Goal: Use online tool/utility

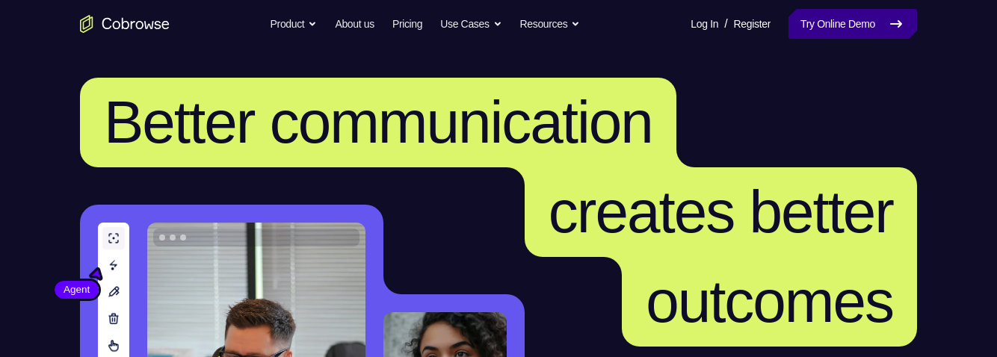
click at [857, 29] on link "Try Online Demo" at bounding box center [853, 24] width 129 height 30
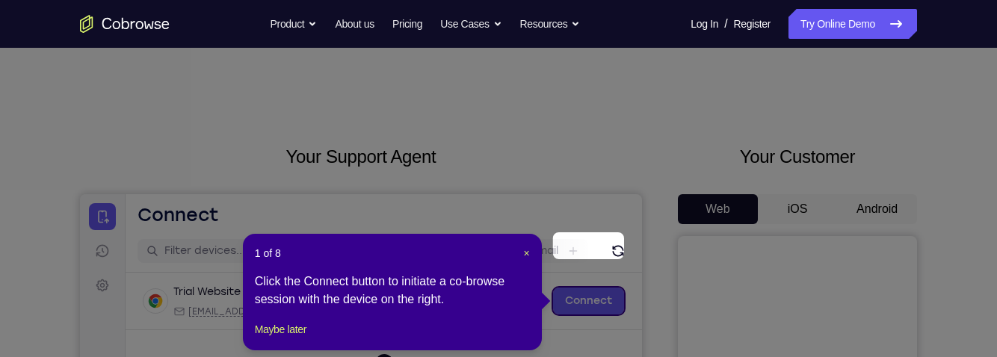
scroll to position [63, 0]
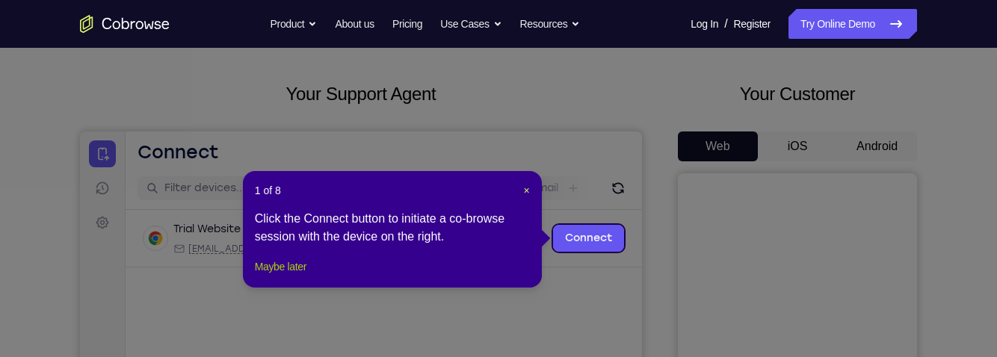
click at [280, 276] on button "Maybe later" at bounding box center [281, 267] width 52 height 18
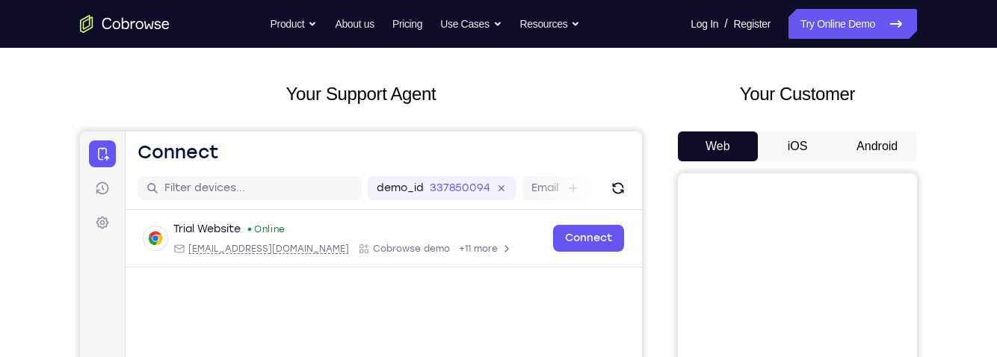
click at [886, 151] on button "Android" at bounding box center [877, 147] width 80 height 30
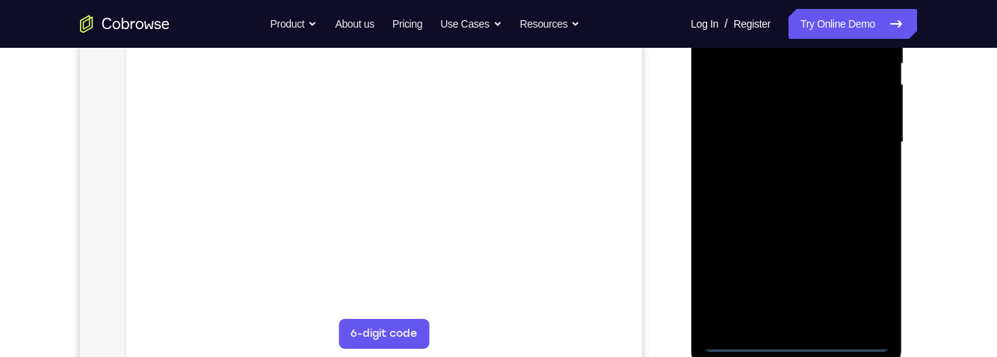
scroll to position [326, 0]
click at [793, 344] on div at bounding box center [796, 142] width 188 height 419
click at [863, 274] on div at bounding box center [796, 142] width 188 height 419
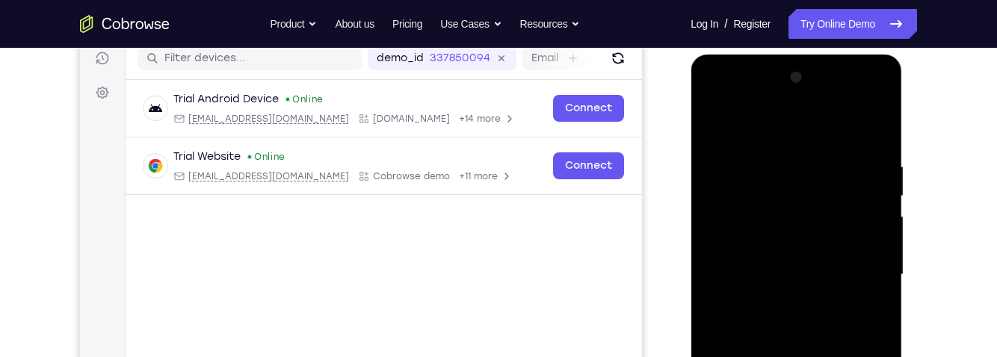
scroll to position [190, 0]
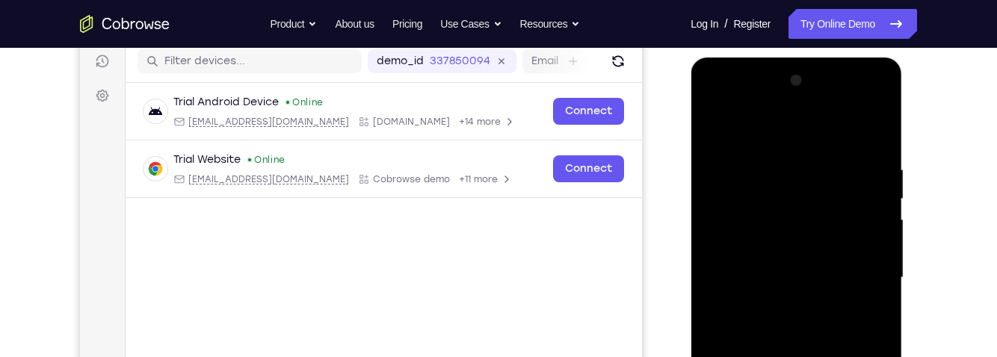
click at [788, 132] on div at bounding box center [796, 278] width 188 height 419
click at [861, 274] on div at bounding box center [796, 278] width 188 height 419
click at [783, 303] on div at bounding box center [796, 278] width 188 height 419
click at [810, 352] on div at bounding box center [796, 278] width 188 height 419
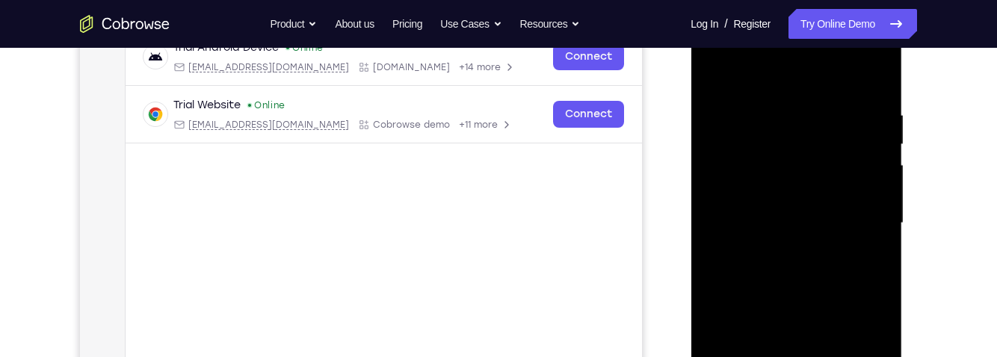
scroll to position [247, 0]
click at [860, 209] on div at bounding box center [796, 221] width 188 height 419
click at [784, 224] on div at bounding box center [796, 221] width 188 height 419
click at [828, 199] on div at bounding box center [796, 221] width 188 height 419
click at [778, 240] on div at bounding box center [796, 221] width 188 height 419
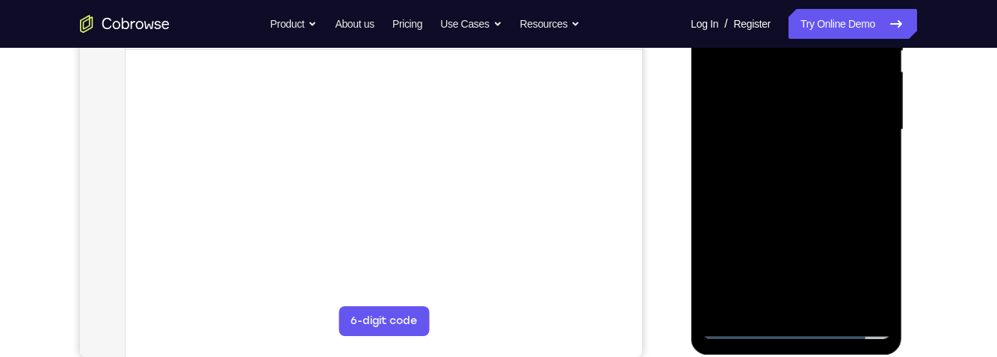
scroll to position [339, 0]
click at [813, 303] on div at bounding box center [796, 129] width 188 height 419
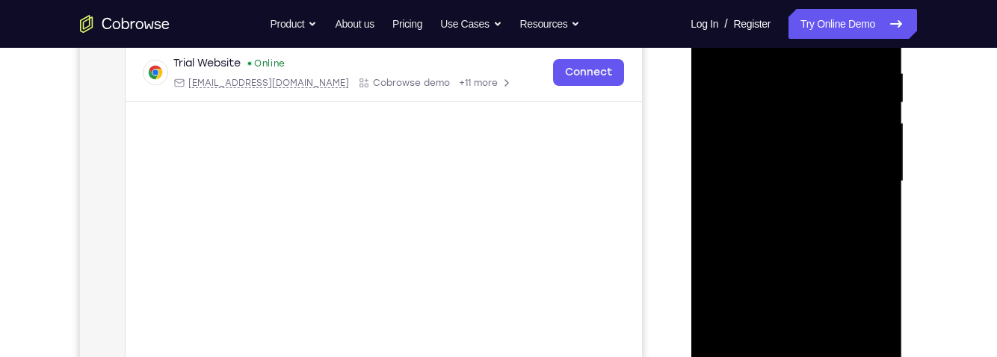
scroll to position [286, 0]
click at [844, 141] on div at bounding box center [796, 182] width 188 height 419
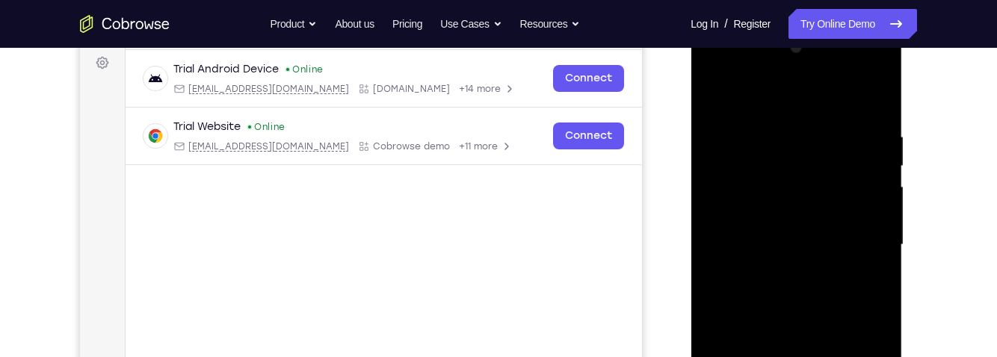
scroll to position [224, 0]
click at [742, 186] on div at bounding box center [796, 244] width 188 height 419
click at [762, 169] on div at bounding box center [796, 244] width 188 height 419
click at [738, 171] on div at bounding box center [796, 244] width 188 height 419
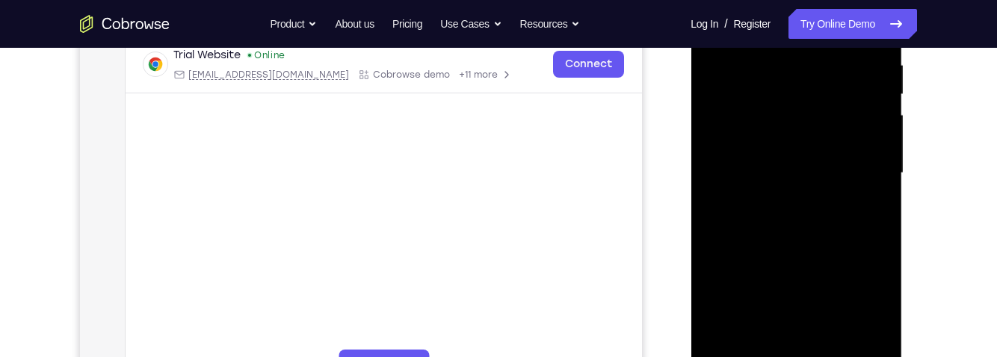
scroll to position [291, 0]
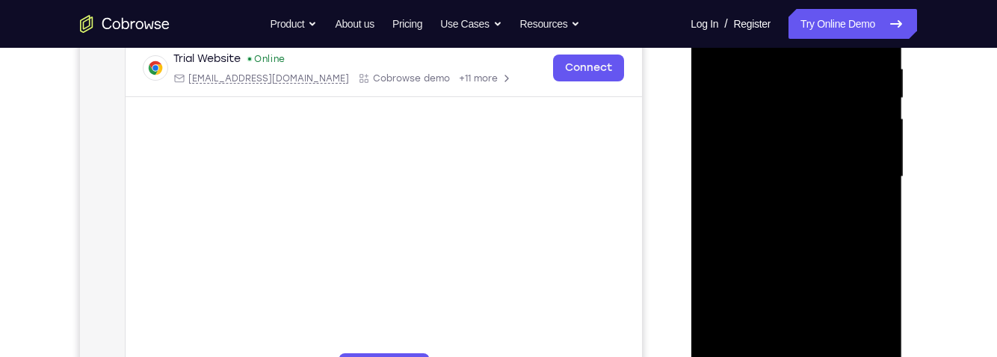
click at [809, 206] on div at bounding box center [796, 177] width 188 height 419
click at [881, 239] on div at bounding box center [796, 177] width 188 height 419
click at [882, 238] on div at bounding box center [796, 177] width 188 height 419
click at [715, 300] on div at bounding box center [796, 177] width 188 height 419
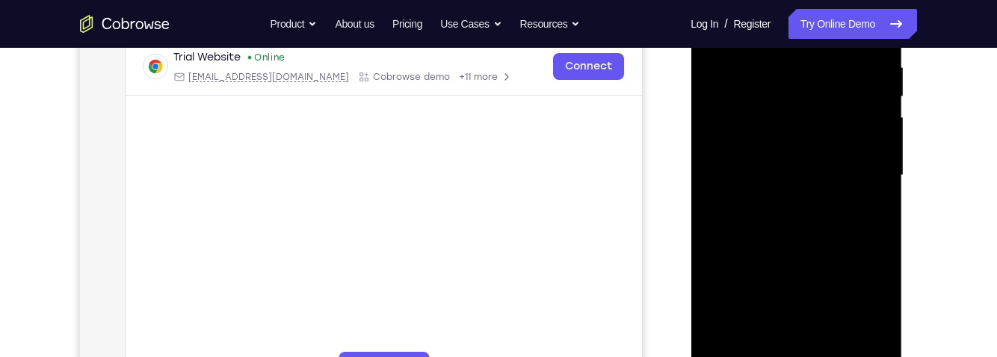
click at [882, 164] on div at bounding box center [796, 175] width 188 height 419
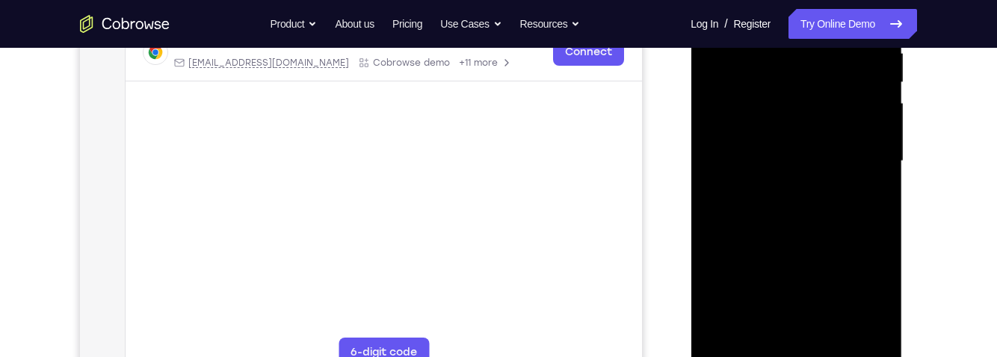
scroll to position [305, 0]
click at [882, 259] on div at bounding box center [796, 163] width 188 height 419
click at [880, 68] on div at bounding box center [796, 163] width 188 height 419
click at [711, 167] on div at bounding box center [796, 163] width 188 height 419
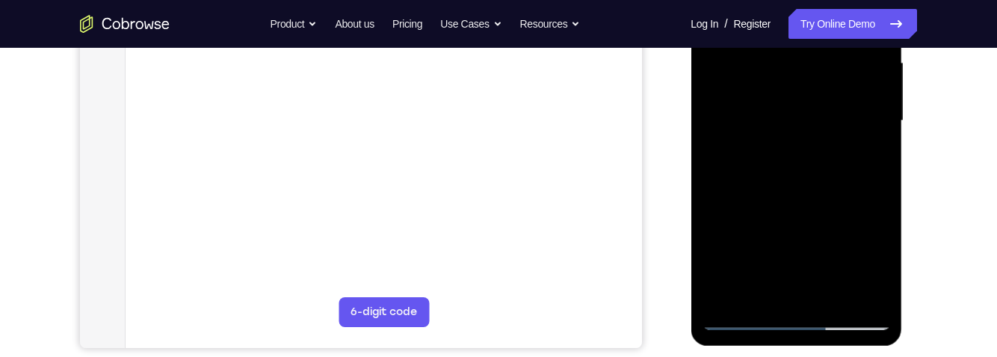
scroll to position [360, 0]
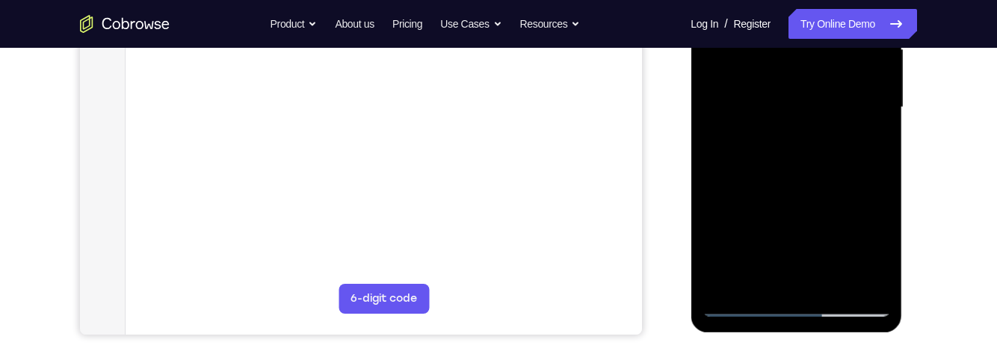
click at [836, 275] on div at bounding box center [796, 107] width 188 height 419
click at [803, 166] on div at bounding box center [796, 107] width 188 height 419
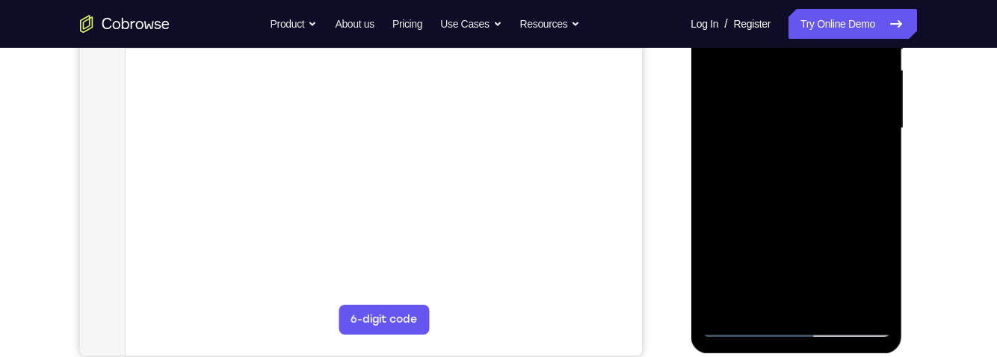
scroll to position [332, 0]
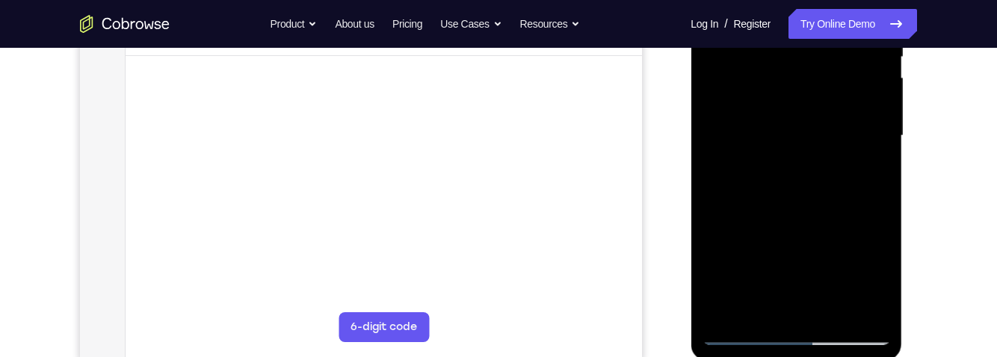
click at [818, 167] on div at bounding box center [796, 136] width 188 height 419
click at [863, 179] on div at bounding box center [796, 136] width 188 height 419
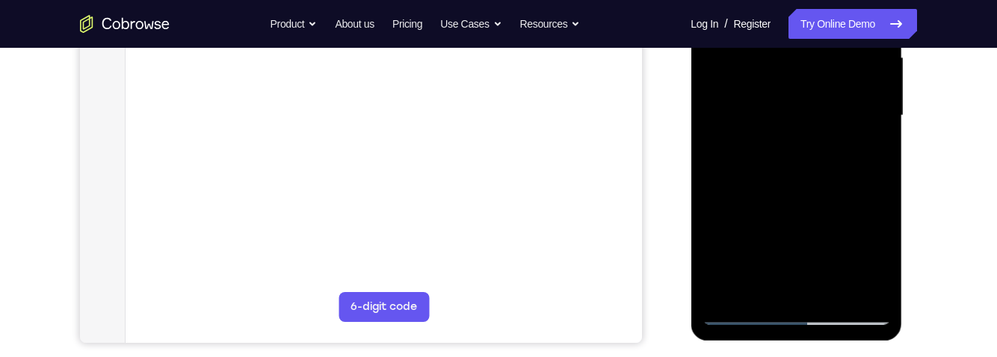
scroll to position [353, 0]
click at [755, 287] on div at bounding box center [796, 115] width 188 height 419
click at [838, 203] on div at bounding box center [796, 115] width 188 height 419
click at [865, 141] on div at bounding box center [796, 115] width 188 height 419
click at [866, 152] on div at bounding box center [796, 115] width 188 height 419
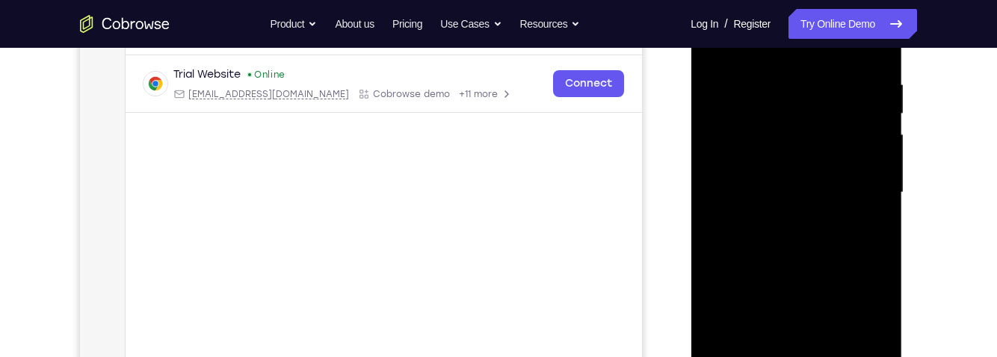
scroll to position [260, 0]
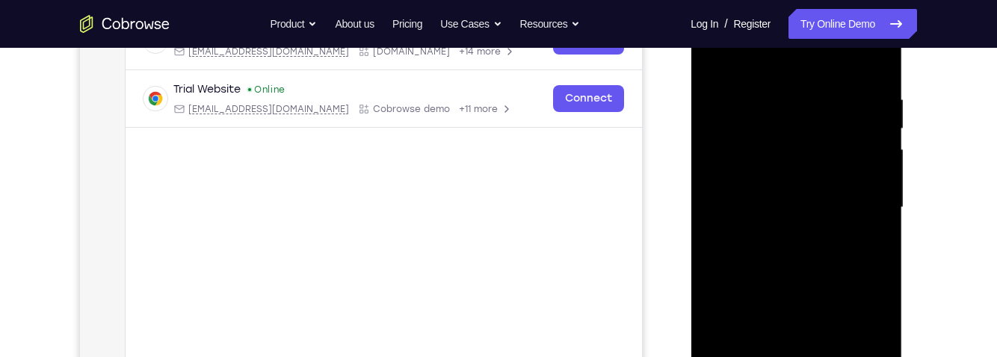
click at [712, 60] on div at bounding box center [796, 208] width 188 height 419
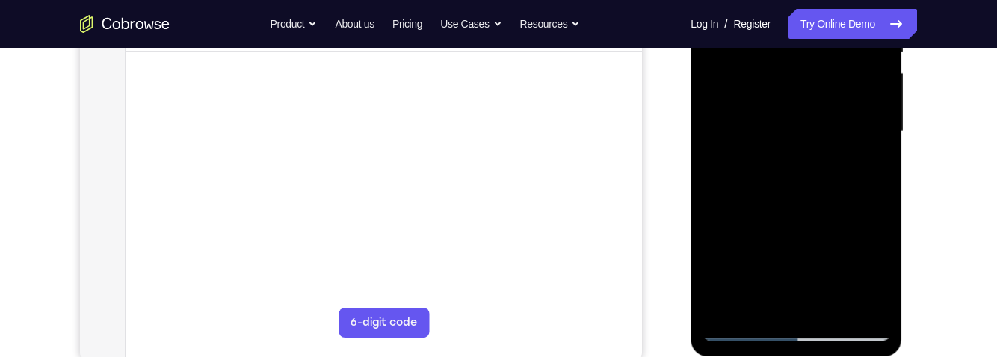
scroll to position [341, 0]
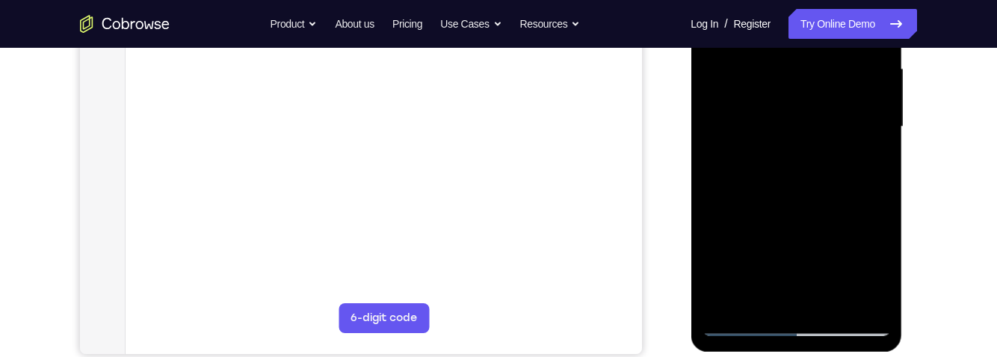
click at [855, 170] on div at bounding box center [796, 127] width 188 height 419
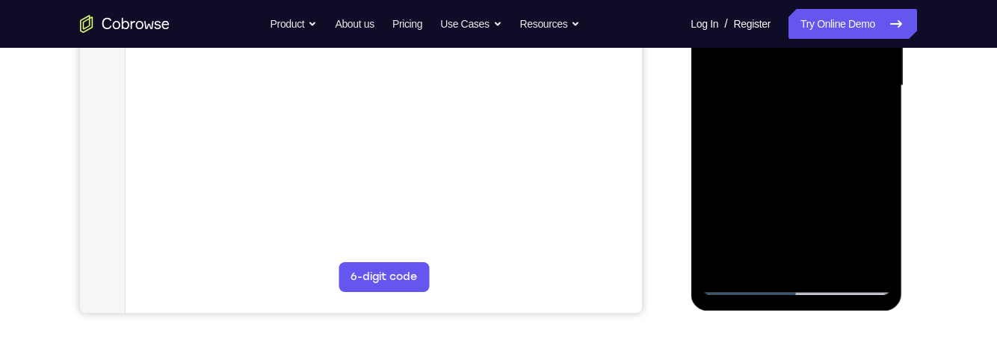
scroll to position [386, 0]
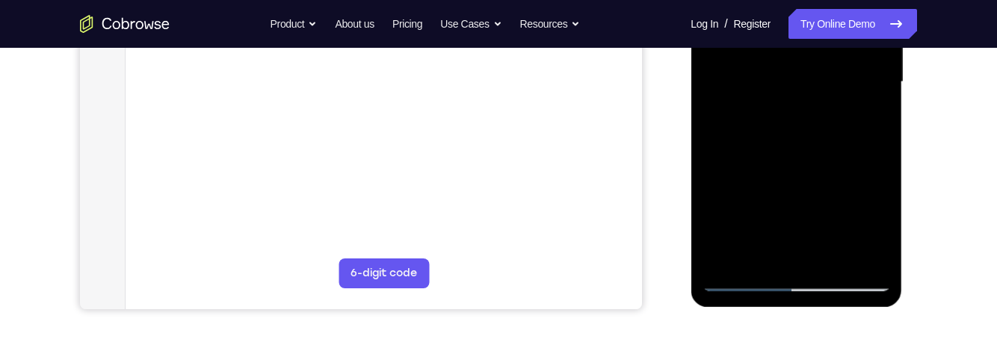
click at [763, 250] on div at bounding box center [796, 82] width 188 height 419
click at [708, 164] on div at bounding box center [796, 82] width 188 height 419
click at [714, 168] on div at bounding box center [796, 82] width 188 height 419
click at [862, 111] on div at bounding box center [796, 82] width 188 height 419
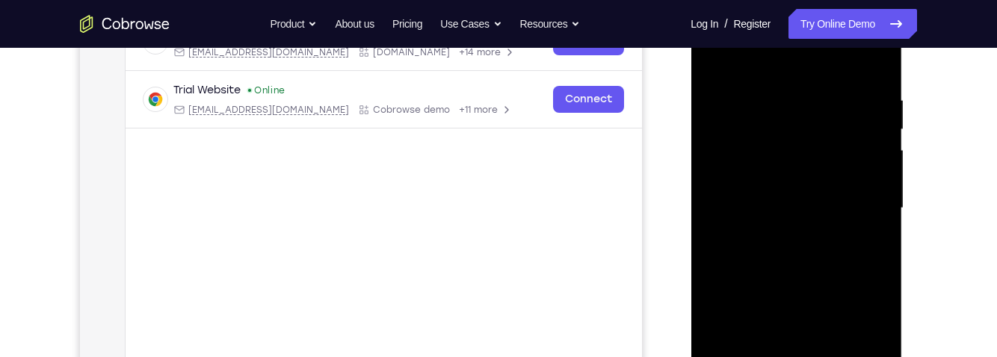
scroll to position [253, 0]
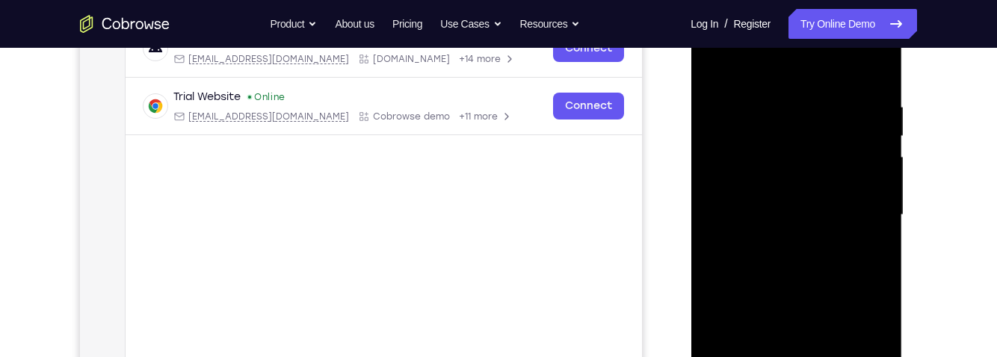
click at [717, 61] on div at bounding box center [796, 215] width 188 height 419
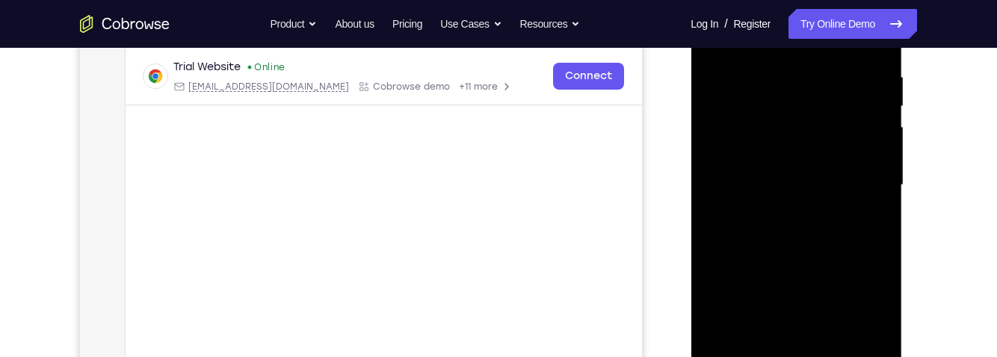
scroll to position [298, 0]
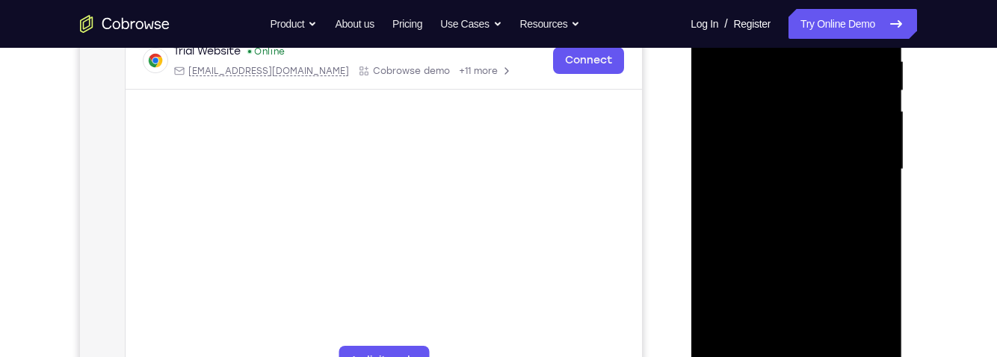
click at [853, 215] on div at bounding box center [796, 169] width 188 height 419
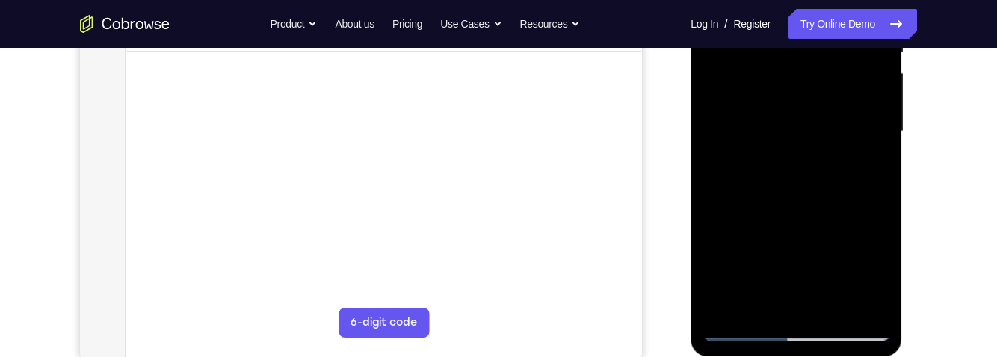
scroll to position [338, 0]
click at [730, 298] on div at bounding box center [796, 130] width 188 height 419
click at [759, 297] on div at bounding box center [796, 130] width 188 height 419
click at [715, 219] on div at bounding box center [796, 130] width 188 height 419
click at [715, 221] on div at bounding box center [796, 130] width 188 height 419
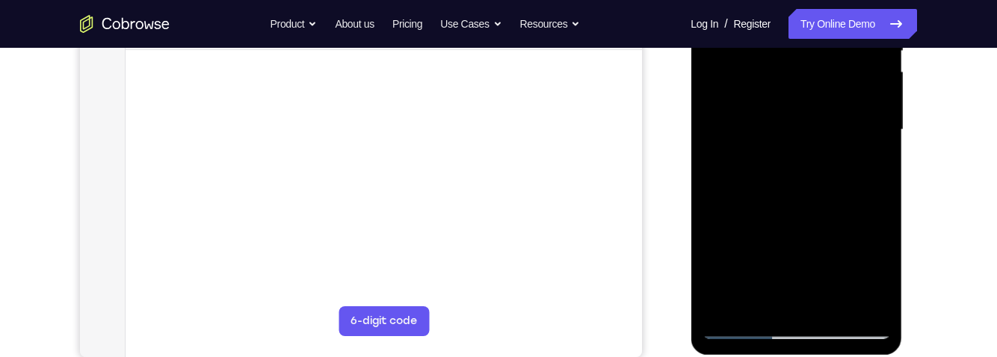
click at [715, 216] on div at bounding box center [796, 130] width 188 height 419
click at [714, 216] on div at bounding box center [796, 130] width 188 height 419
click at [713, 295] on div at bounding box center [796, 130] width 188 height 419
click at [866, 158] on div at bounding box center [796, 130] width 188 height 419
click at [785, 292] on div at bounding box center [796, 130] width 188 height 419
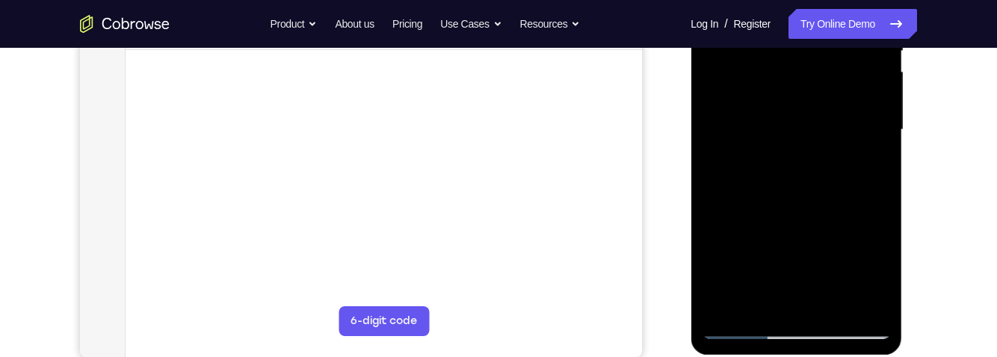
click at [863, 173] on div at bounding box center [796, 130] width 188 height 419
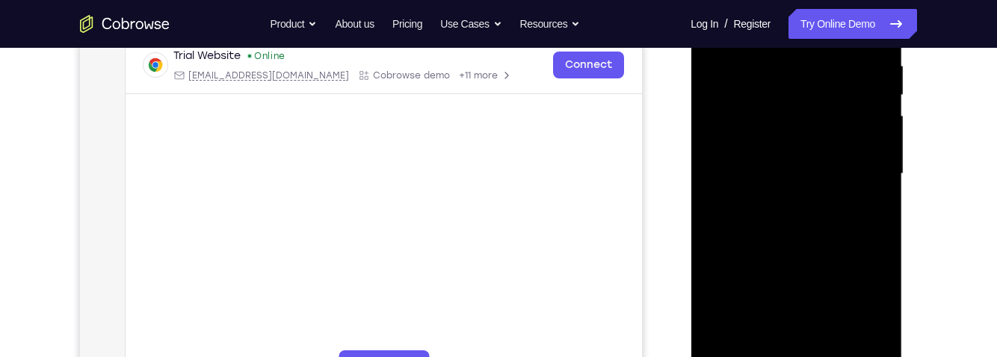
scroll to position [260, 0]
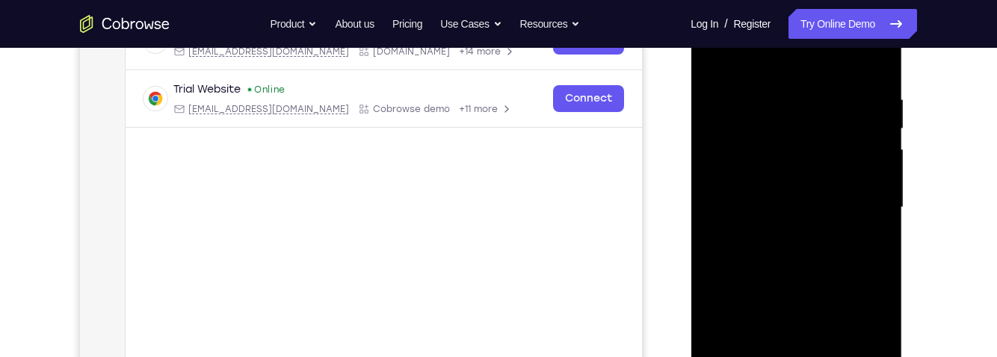
click at [704, 61] on div at bounding box center [796, 208] width 188 height 419
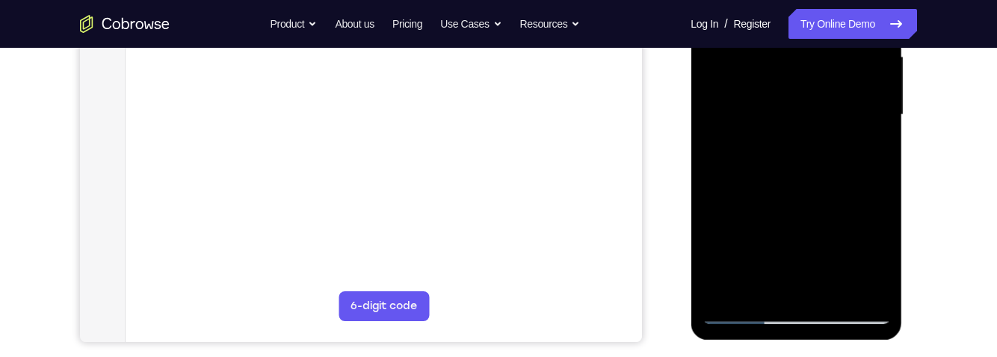
scroll to position [351, 0]
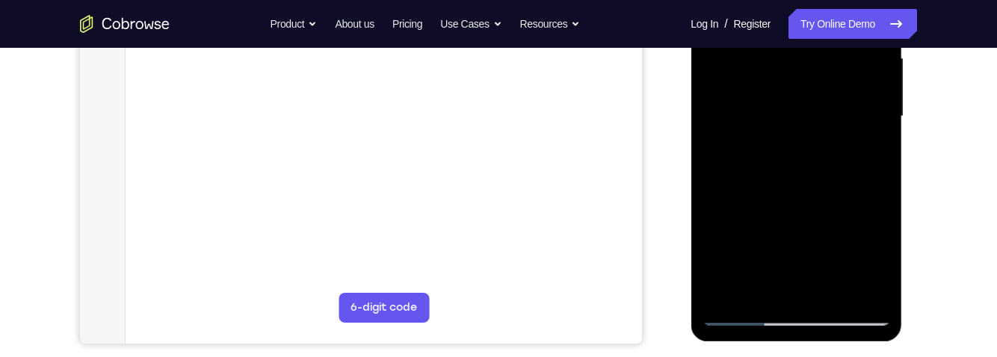
click at [845, 226] on div at bounding box center [796, 116] width 188 height 419
click at [777, 285] on div at bounding box center [796, 116] width 188 height 419
click at [863, 152] on div at bounding box center [796, 116] width 188 height 419
click at [865, 152] on div at bounding box center [796, 116] width 188 height 419
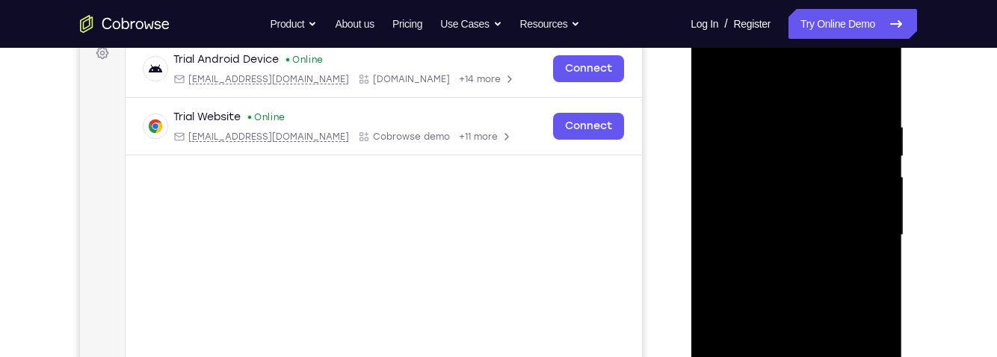
scroll to position [228, 0]
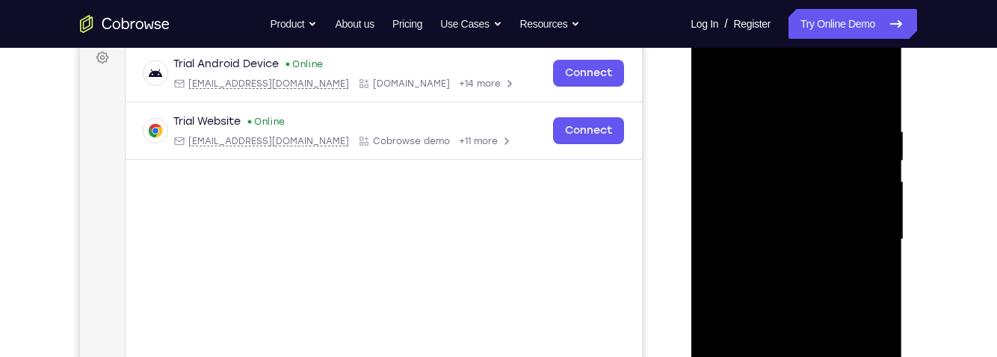
click at [710, 90] on div at bounding box center [796, 240] width 188 height 419
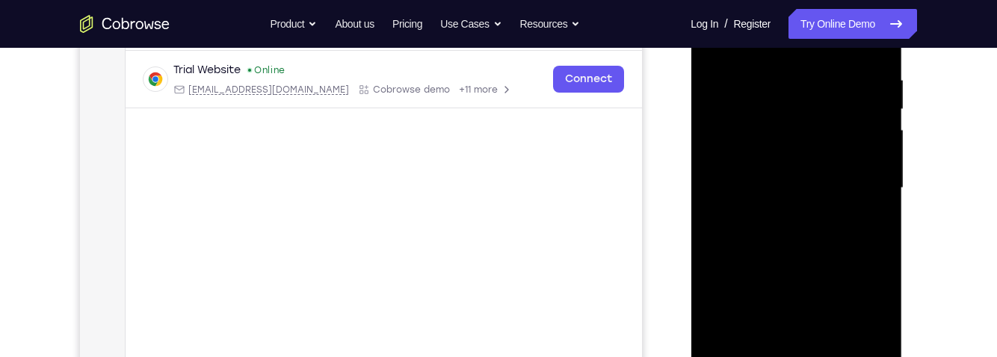
scroll to position [272, 0]
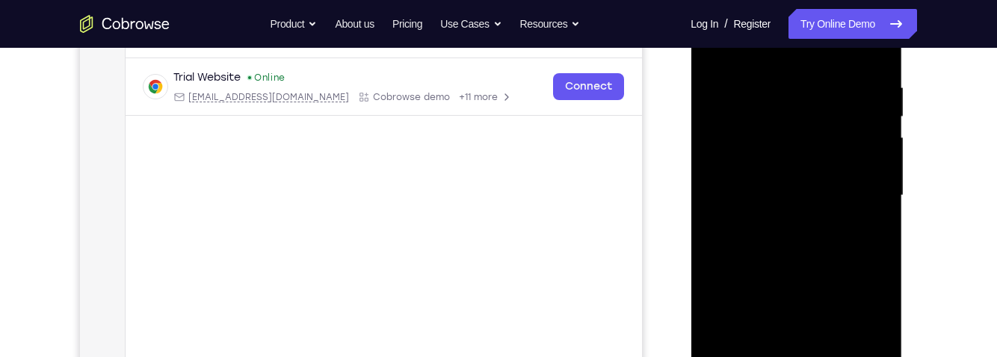
click at [880, 114] on div at bounding box center [796, 196] width 188 height 419
click at [882, 115] on div at bounding box center [796, 196] width 188 height 419
click at [879, 113] on div at bounding box center [796, 196] width 188 height 419
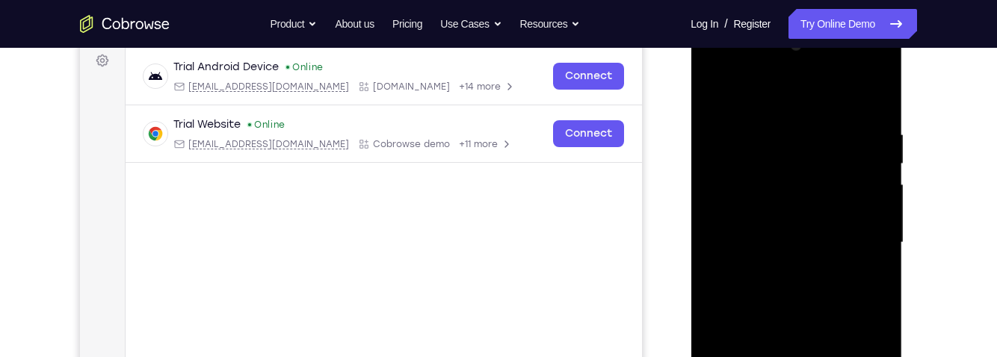
scroll to position [224, 0]
click at [716, 91] on div at bounding box center [796, 243] width 188 height 419
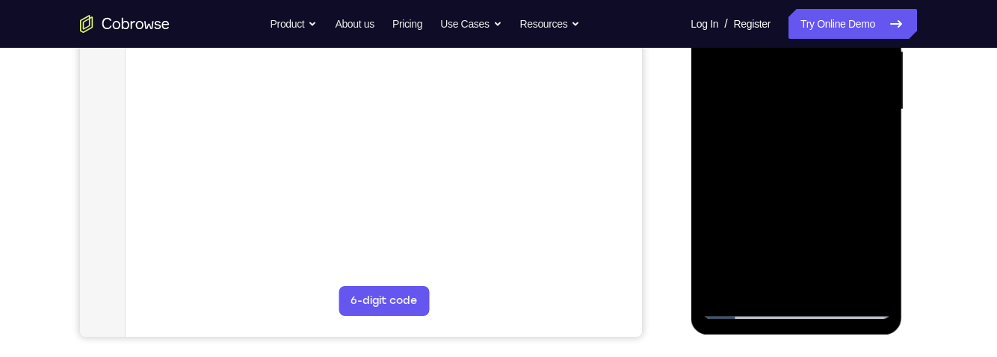
scroll to position [370, 0]
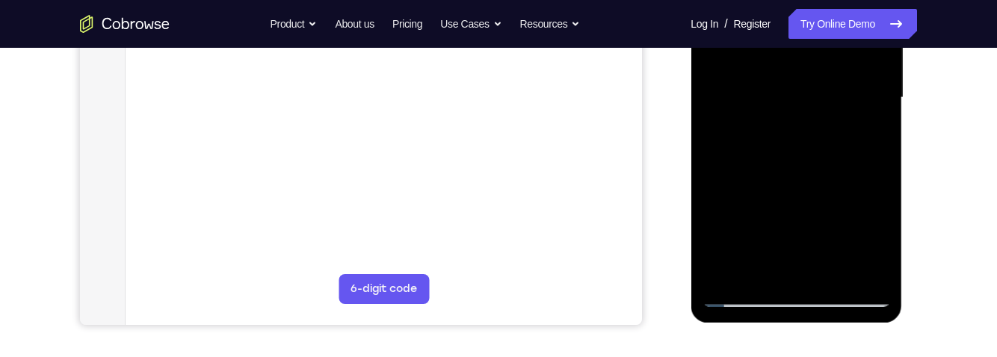
click at [713, 189] on div at bounding box center [796, 98] width 188 height 419
click at [879, 192] on div at bounding box center [796, 98] width 188 height 419
click at [884, 189] on div at bounding box center [796, 98] width 188 height 419
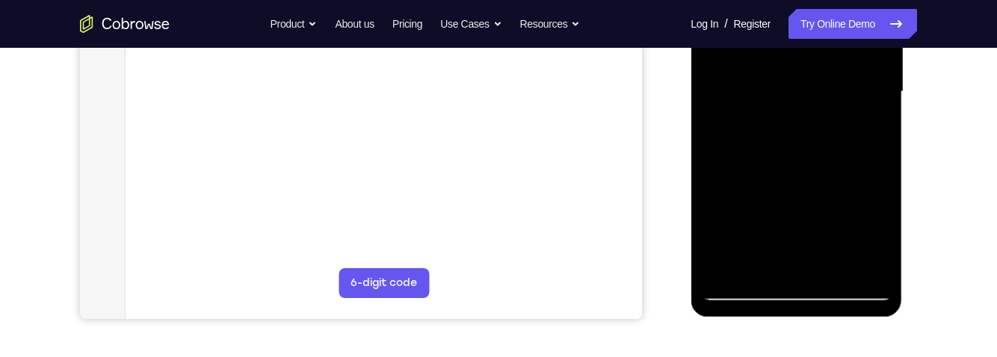
scroll to position [377, 0]
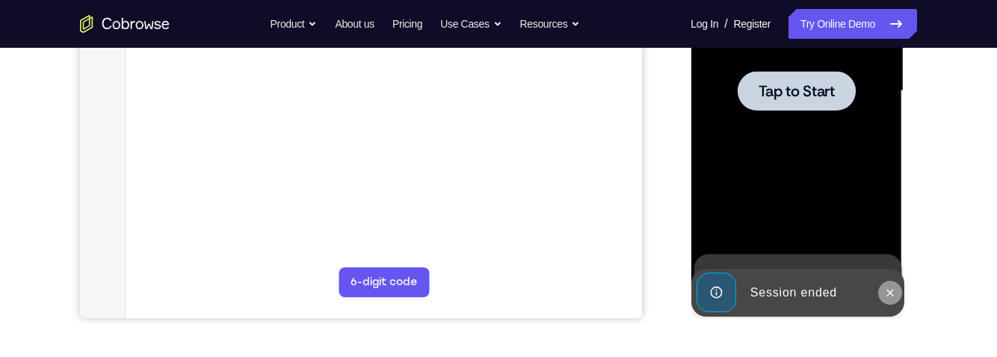
click at [896, 287] on button at bounding box center [890, 293] width 24 height 24
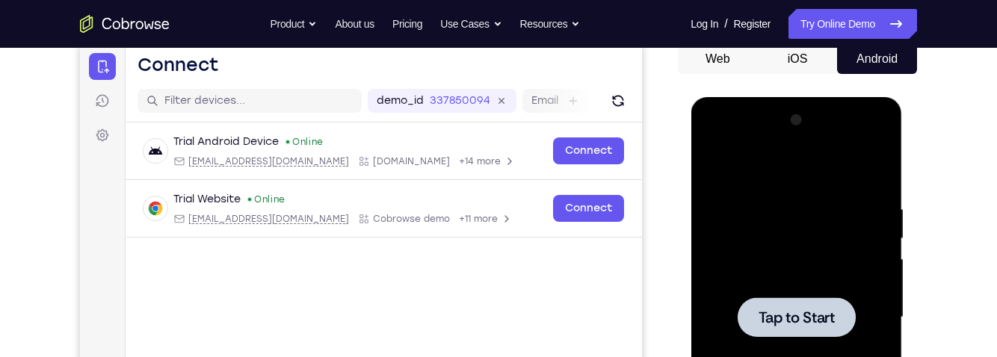
scroll to position [0, 0]
